Goal: Find specific page/section: Find specific page/section

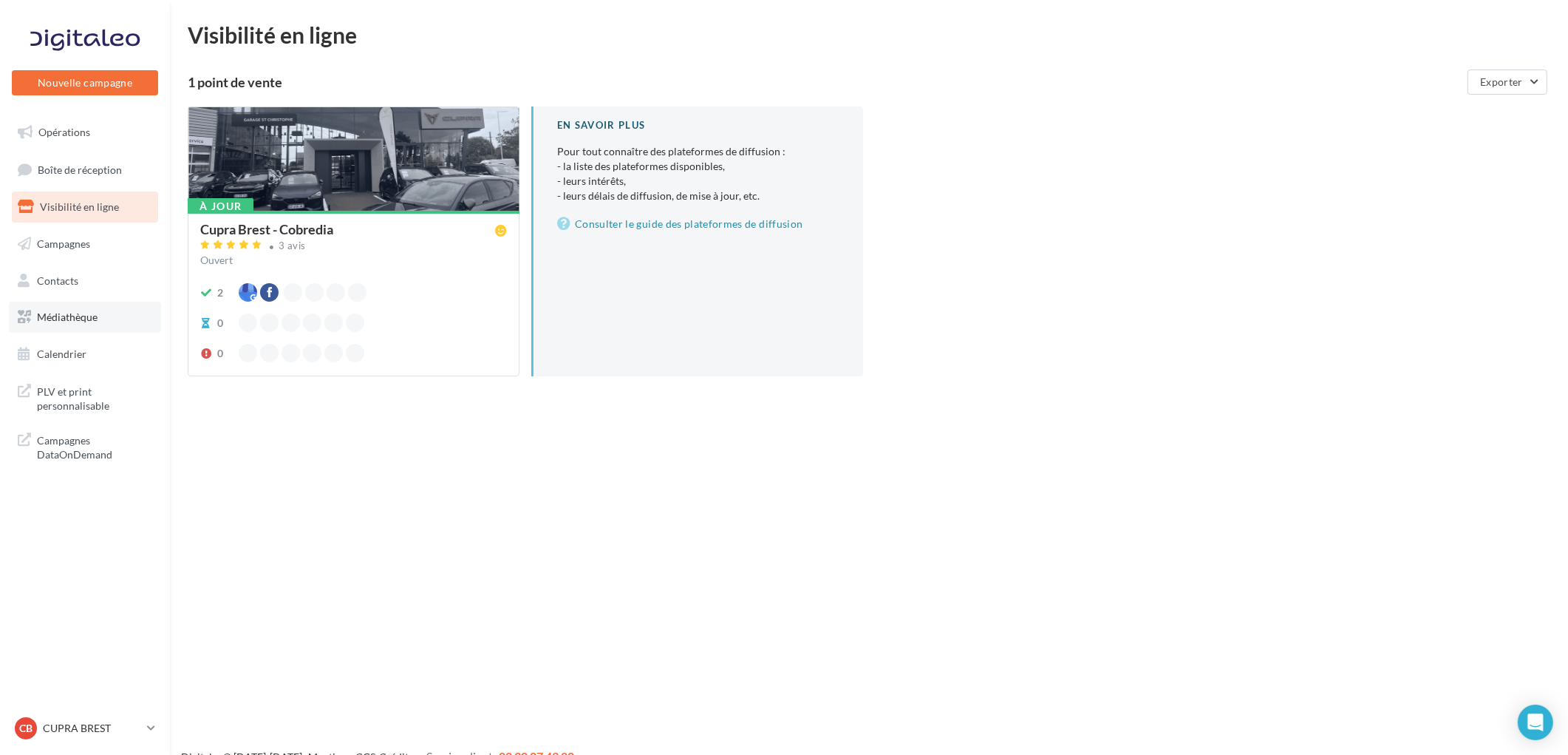
click at [55, 313] on span "Médiathèque" at bounding box center [67, 316] width 60 height 13
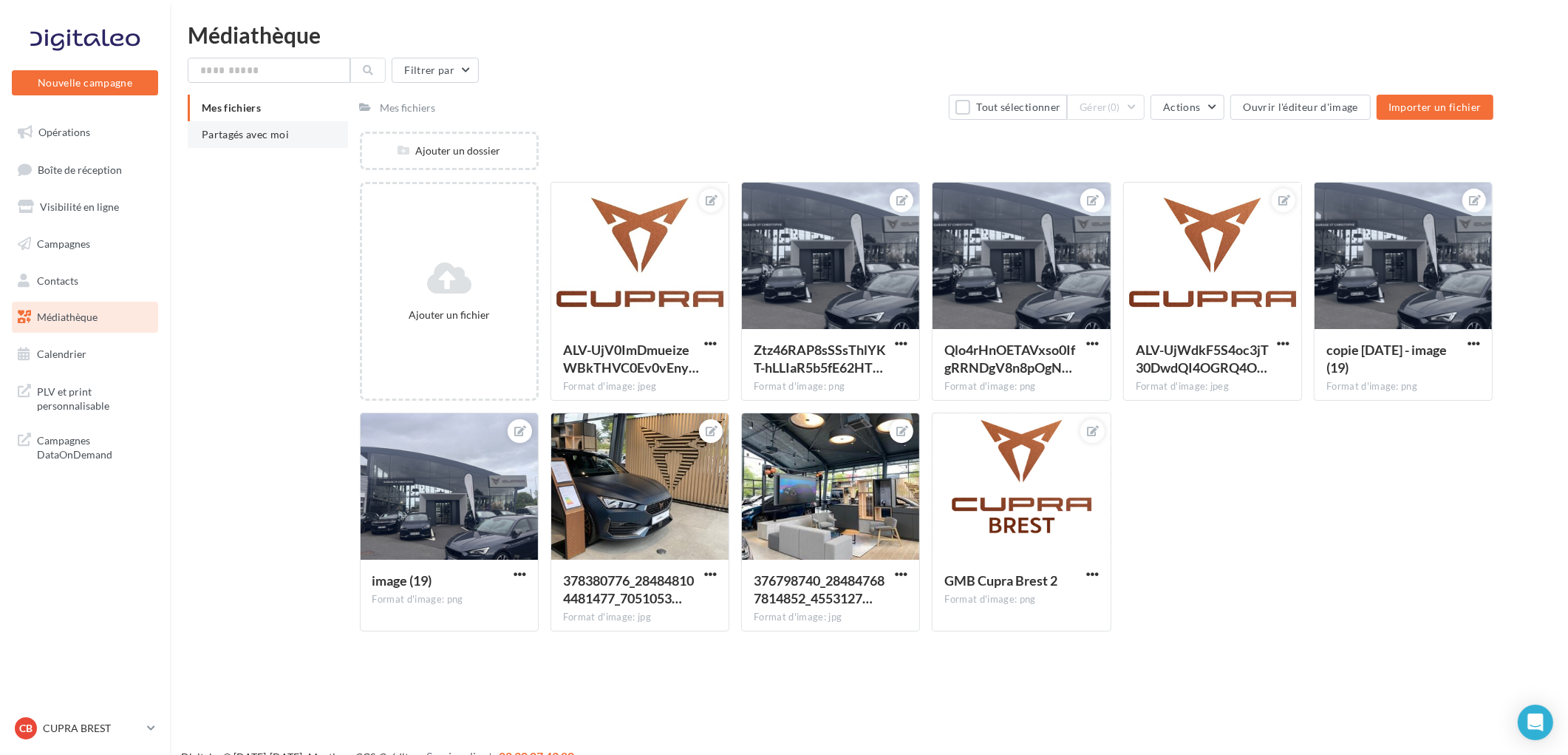
click at [289, 130] on li "Partagés avec moi" at bounding box center [267, 135] width 160 height 27
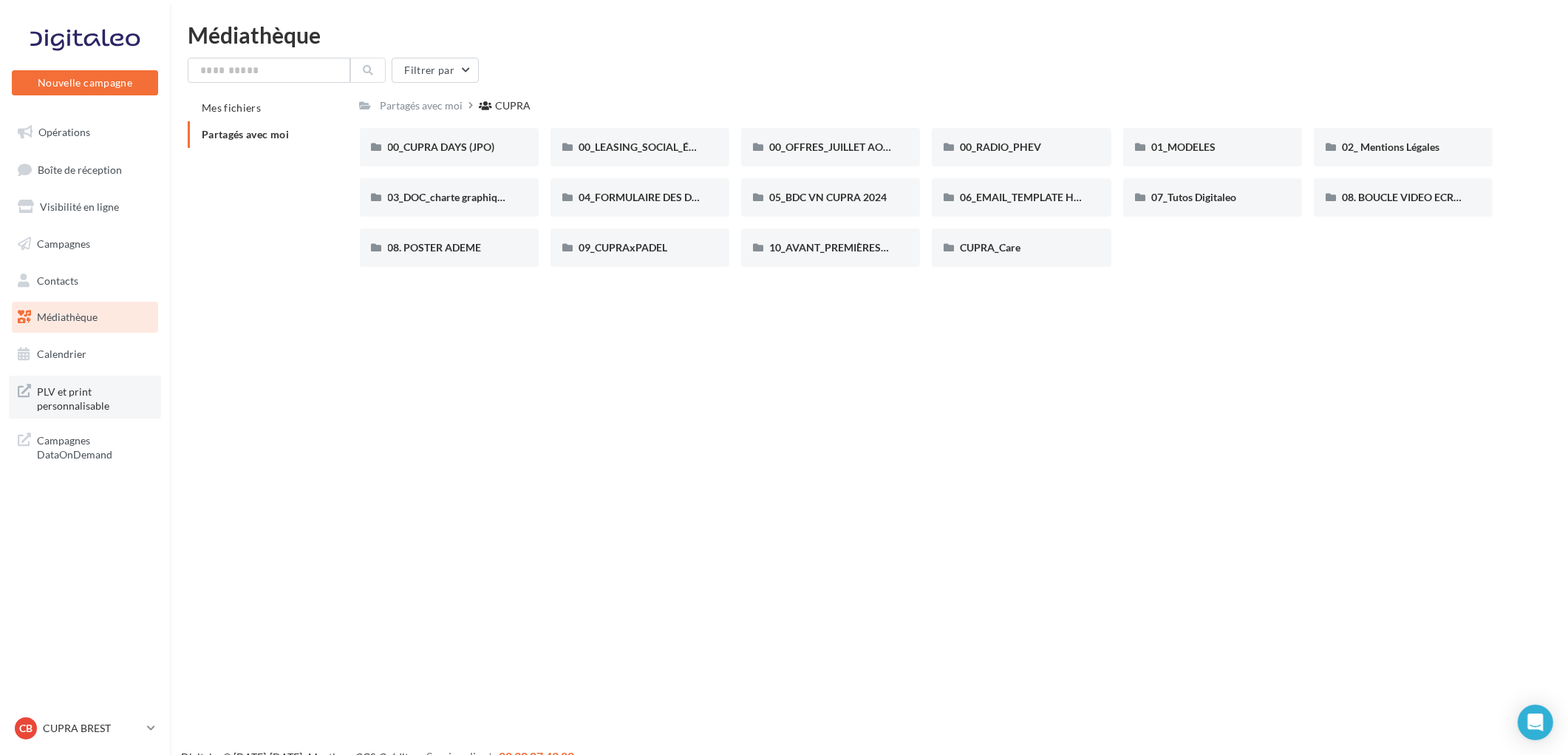
click at [94, 404] on span "PLV et print personnalisable" at bounding box center [95, 397] width 116 height 32
click at [82, 717] on div "CB CUPRA BREST cupra_brest" at bounding box center [78, 728] width 126 height 22
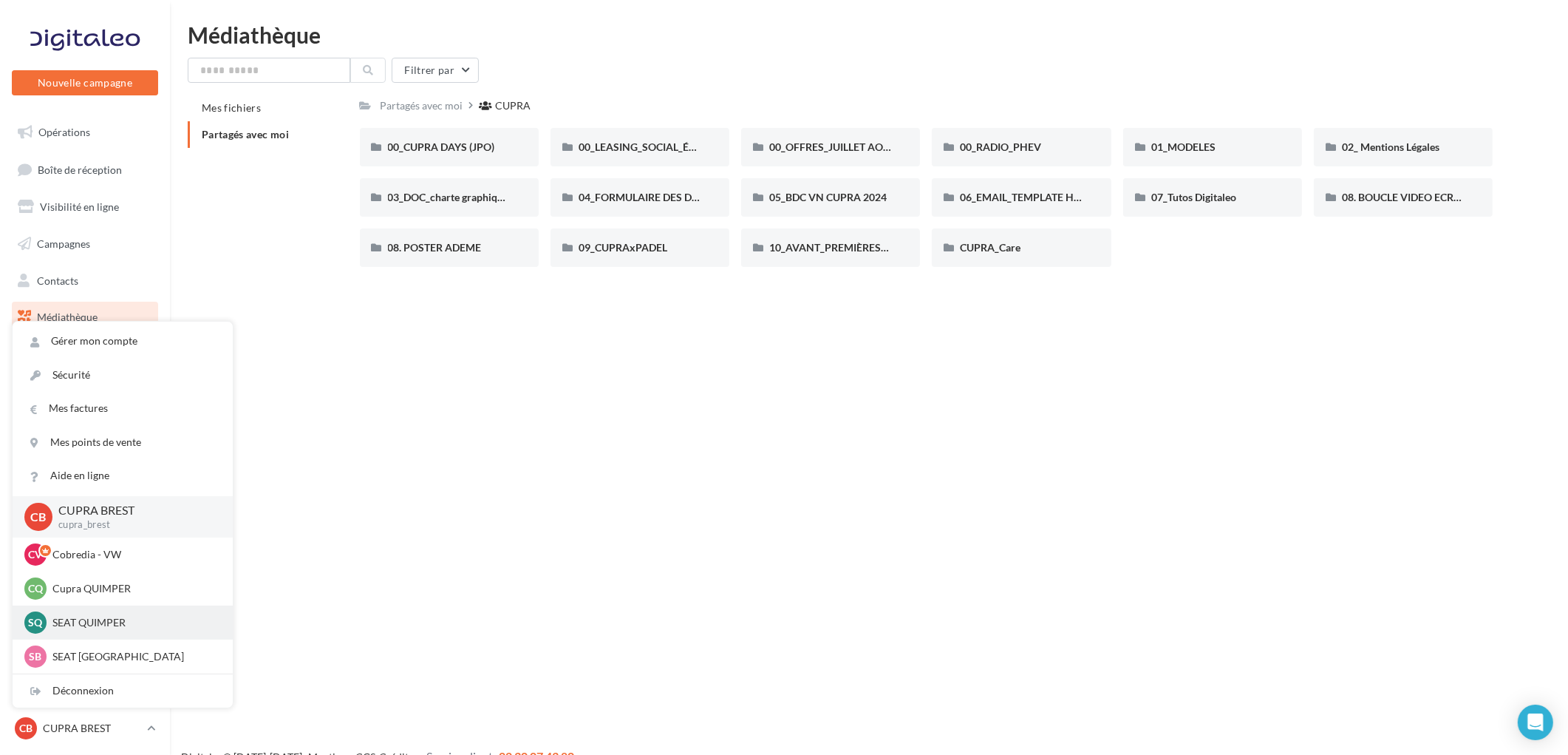
click at [104, 622] on p "SEAT QUIMPER" at bounding box center [134, 623] width 162 height 15
